Goal: Task Accomplishment & Management: Manage account settings

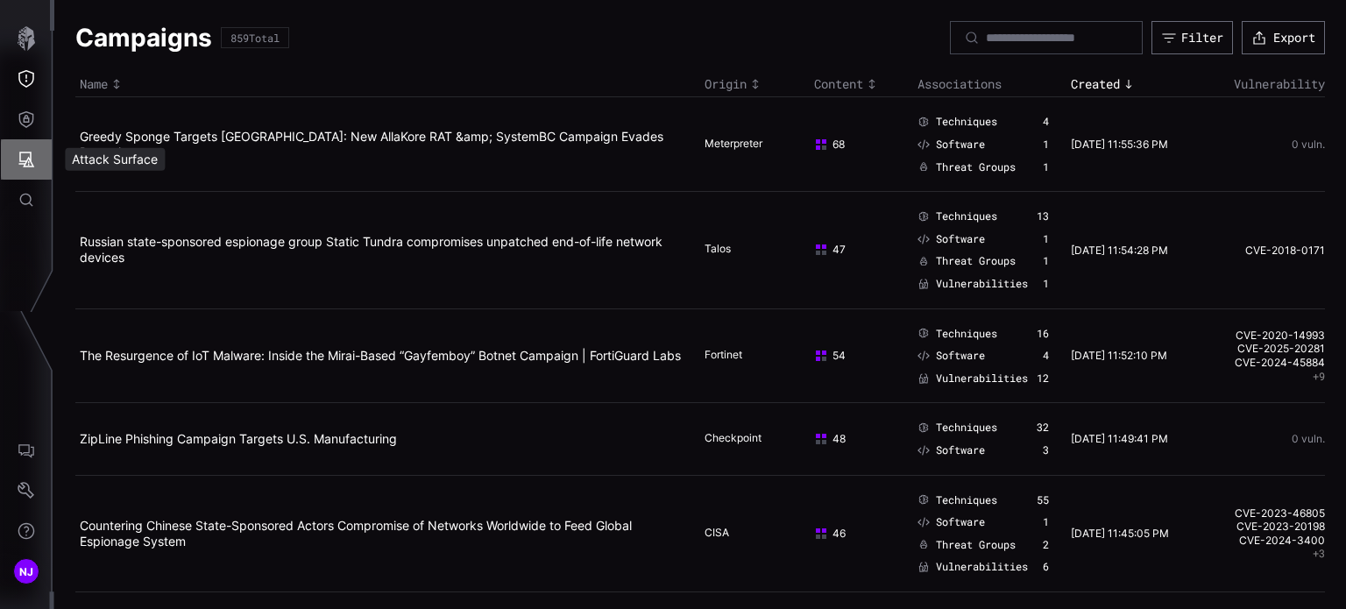
click at [29, 167] on icon "Attack Surface" at bounding box center [27, 160] width 16 height 16
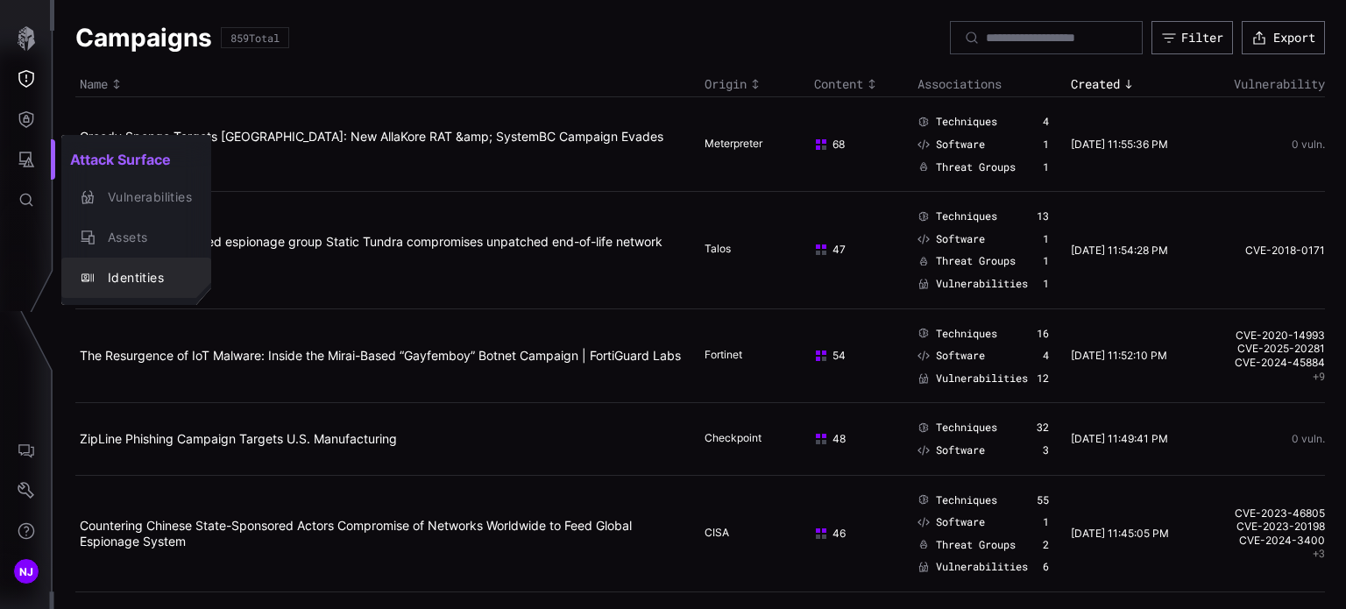
click at [121, 280] on div "Identities" at bounding box center [145, 278] width 93 height 22
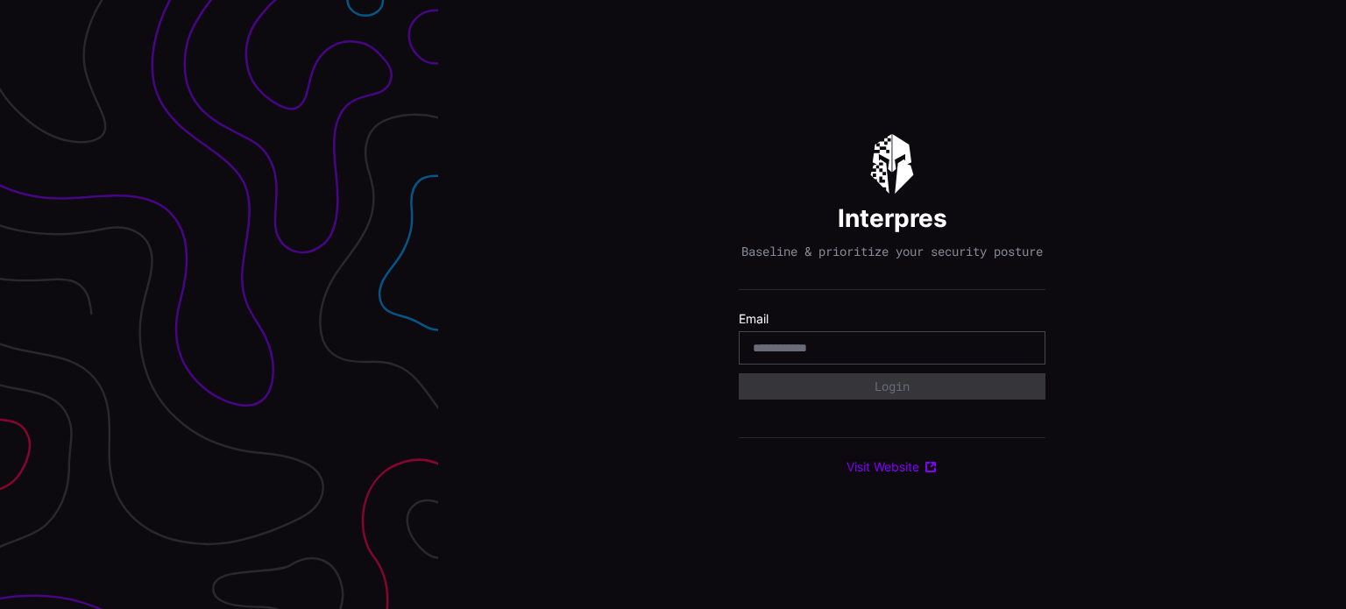
click at [851, 356] on input "email" at bounding box center [892, 348] width 279 height 16
type input "**********"
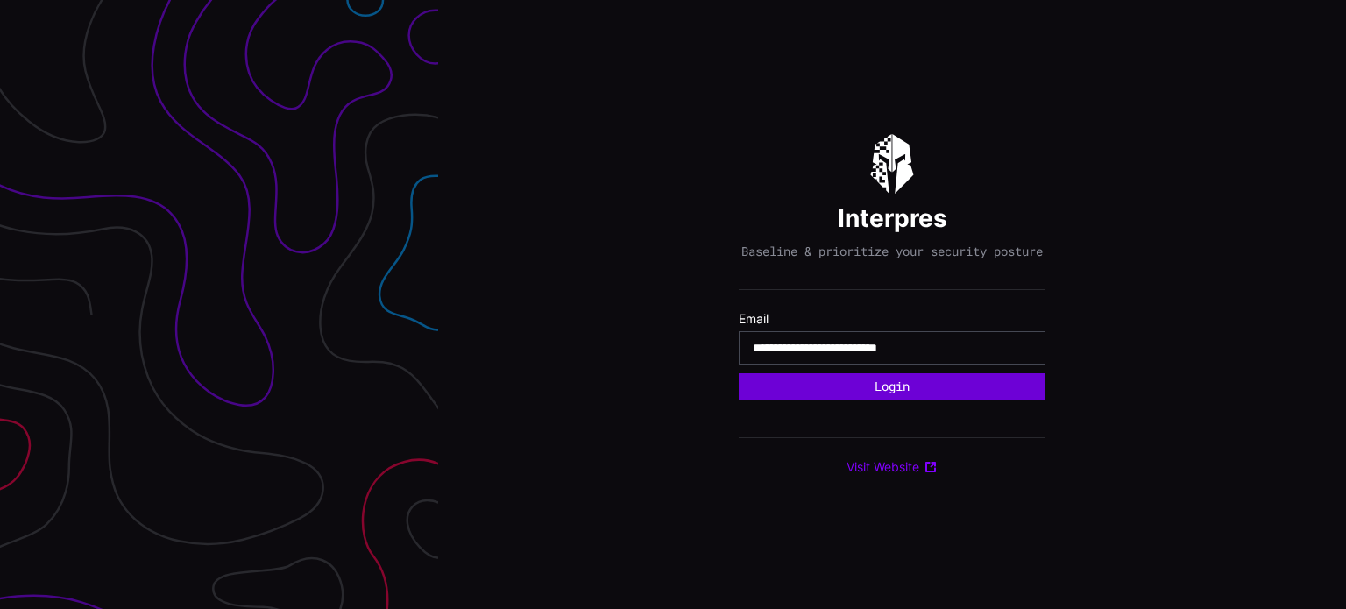
click at [885, 395] on button "Login" at bounding box center [892, 386] width 307 height 26
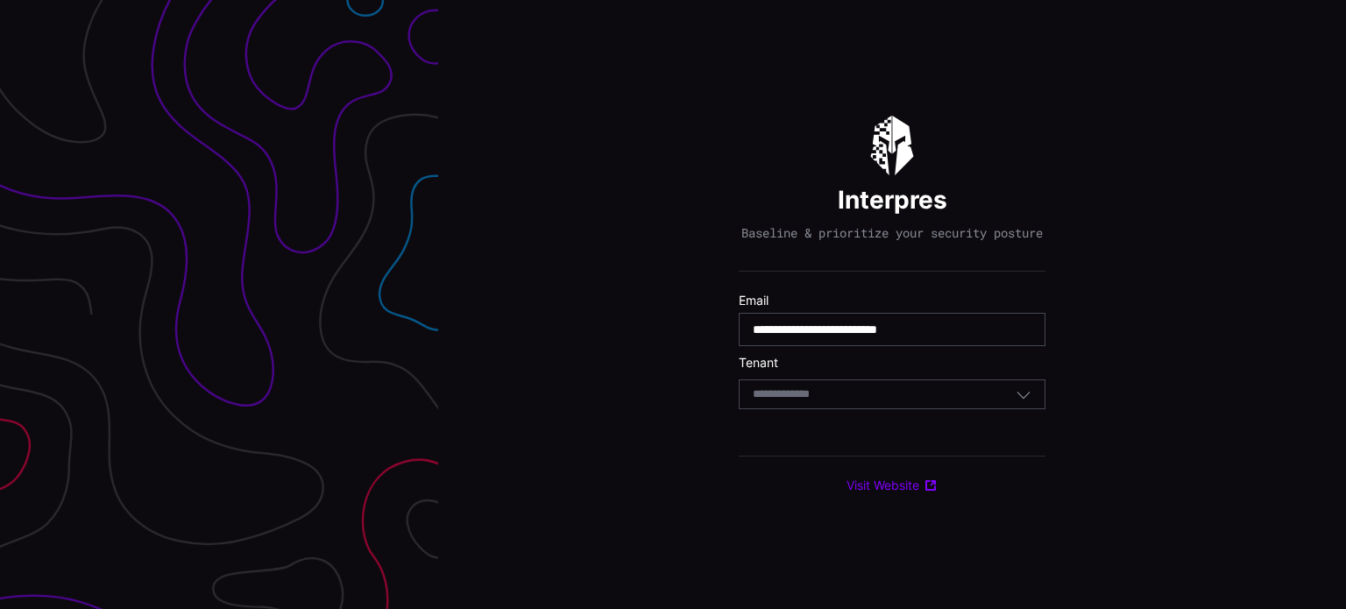
click at [887, 402] on div "Select Tenant" at bounding box center [884, 395] width 263 height 16
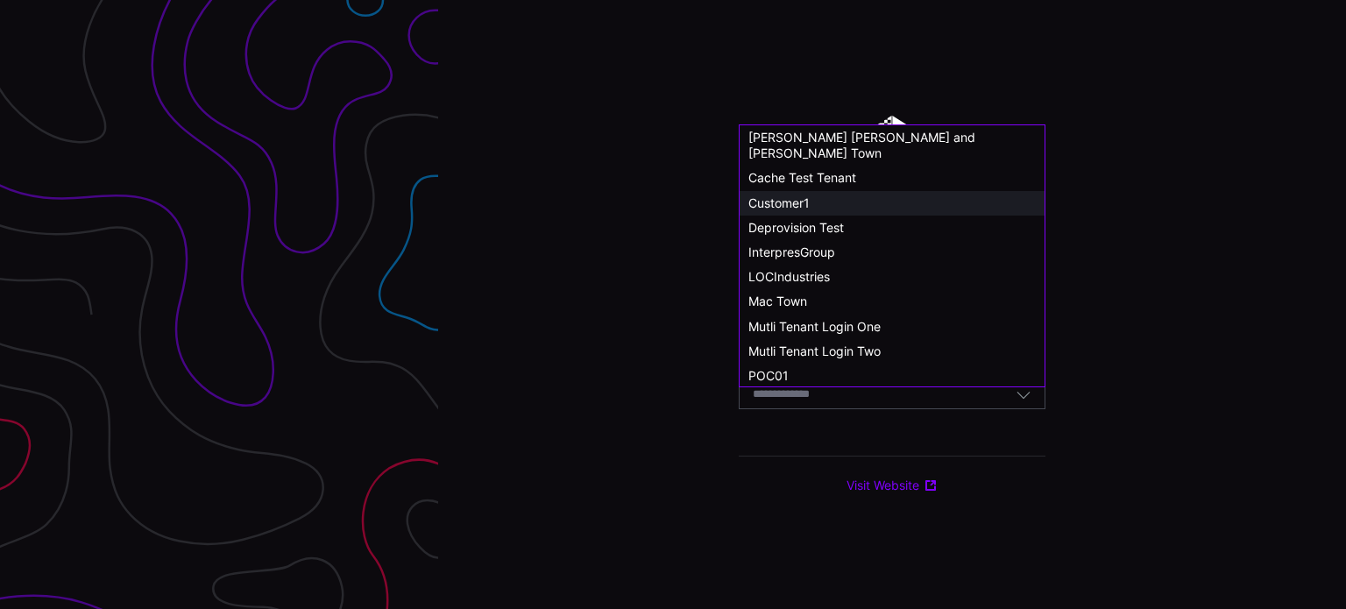
click at [798, 195] on span "Customer1" at bounding box center [778, 202] width 61 height 15
